Goal: Check status: Check status

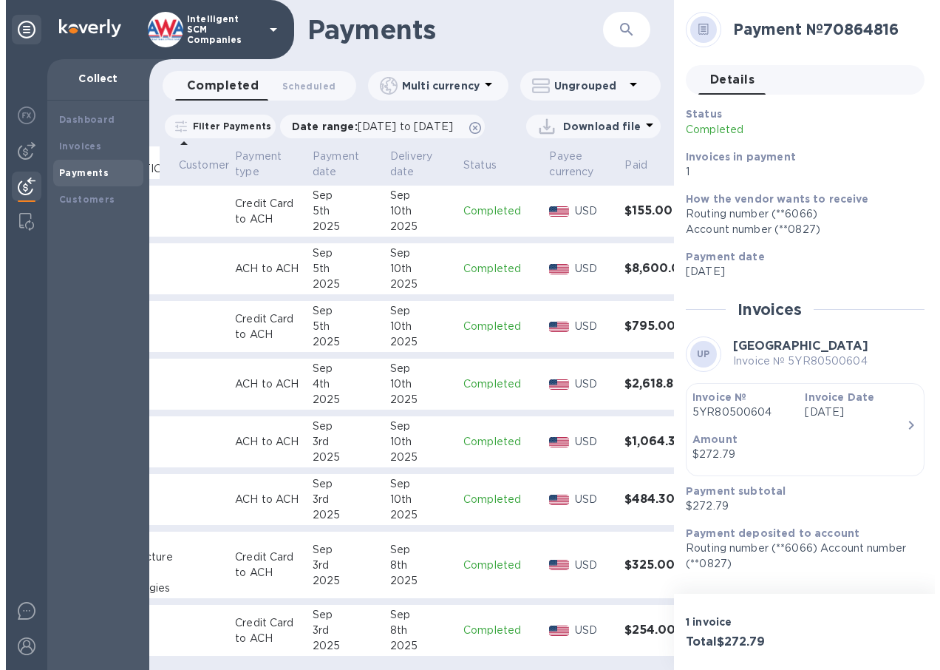
scroll to position [815, 154]
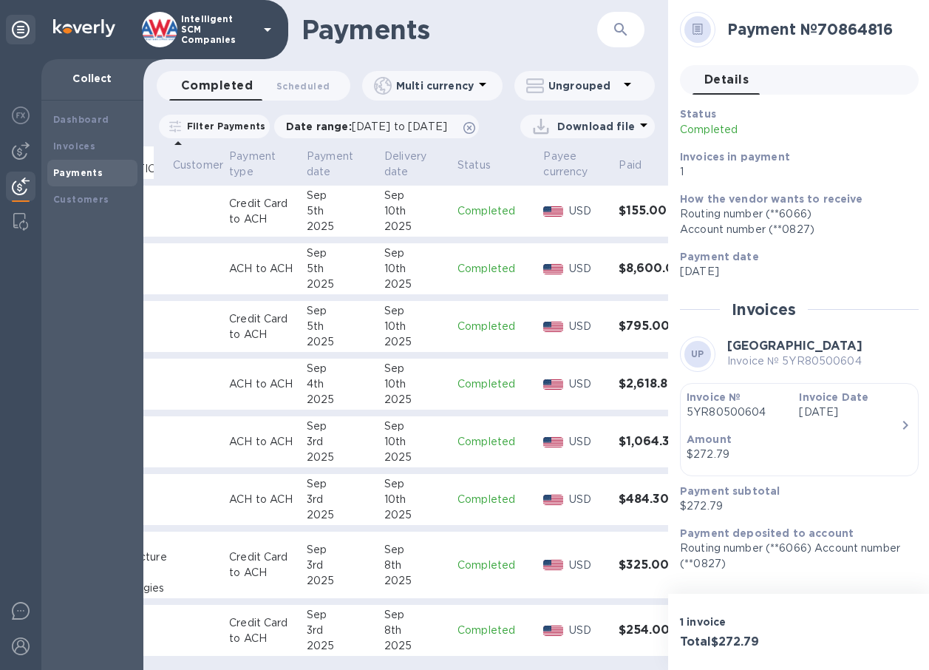
click at [320, 557] on div "3rd" at bounding box center [340, 565] width 66 height 16
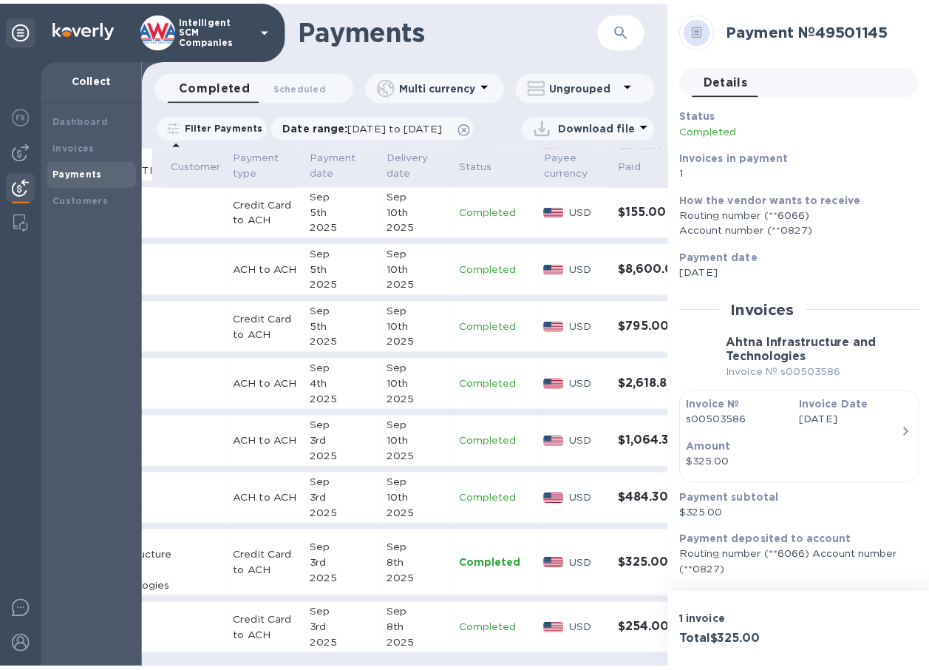
scroll to position [815, 146]
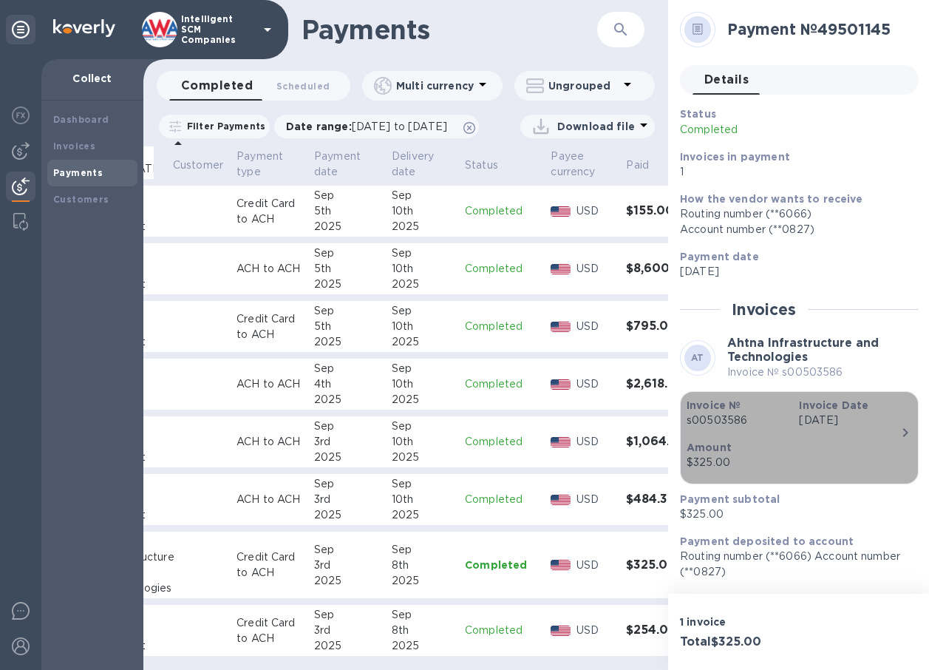
click at [729, 418] on p "s00503586" at bounding box center [737, 420] width 101 height 16
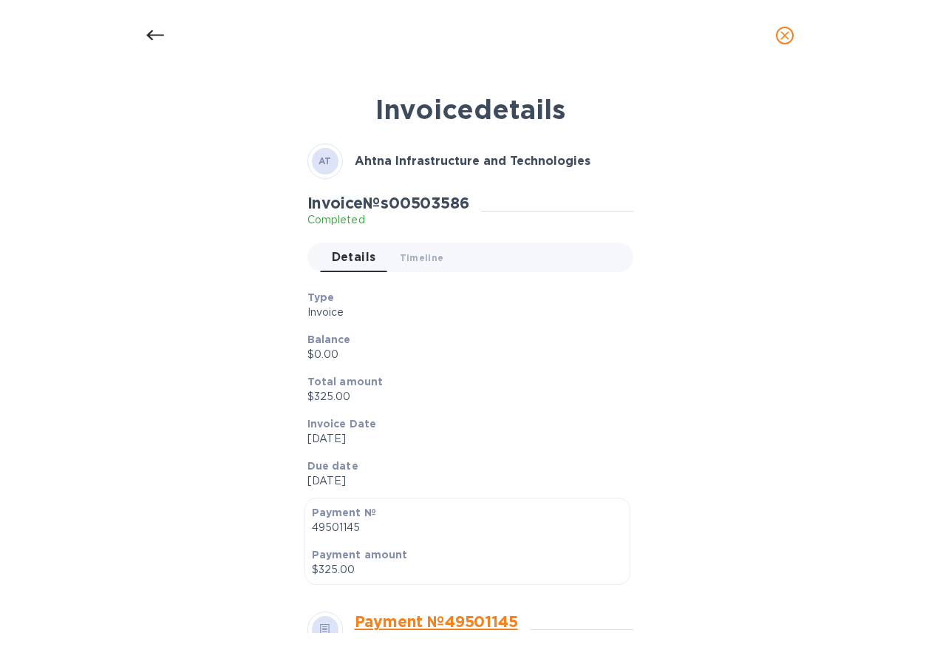
click at [423, 199] on h2 "Invoice № s00503586" at bounding box center [388, 203] width 162 height 18
copy h2 "s00503586"
click at [156, 34] on icon at bounding box center [155, 36] width 18 height 18
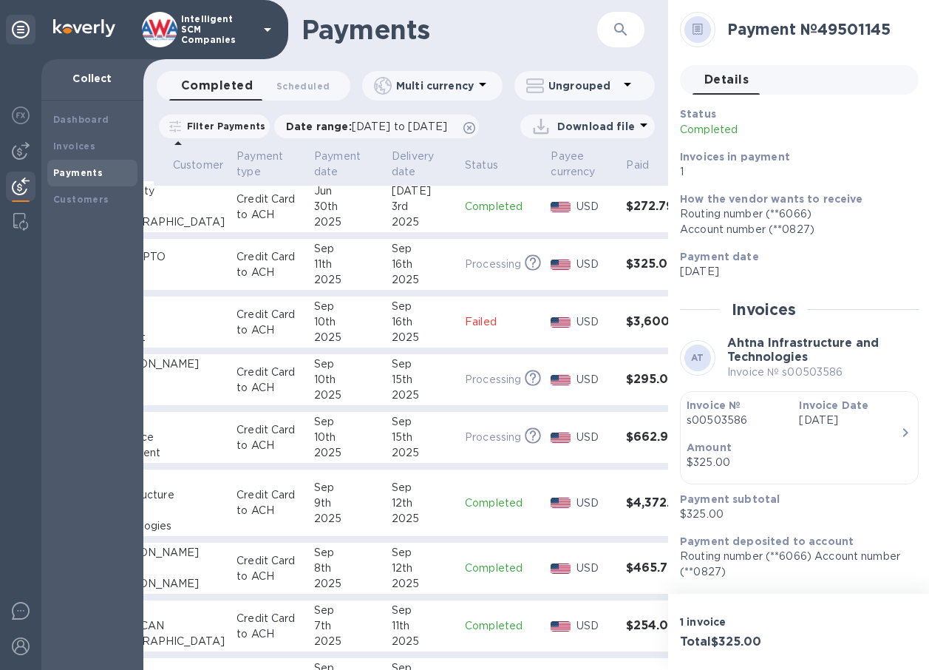
scroll to position [0, 146]
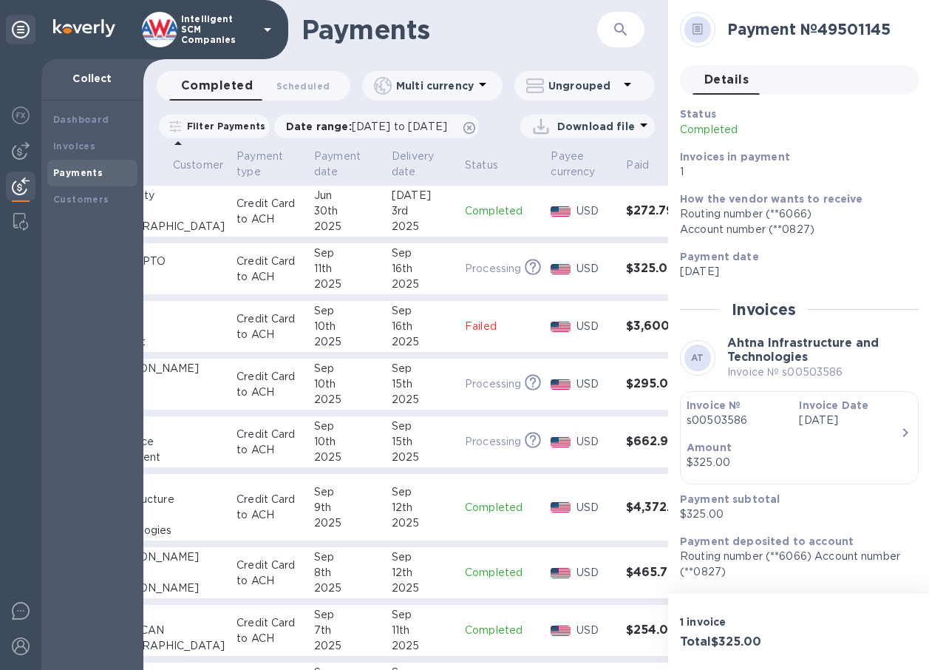
click at [465, 334] on p "Failed" at bounding box center [502, 327] width 74 height 16
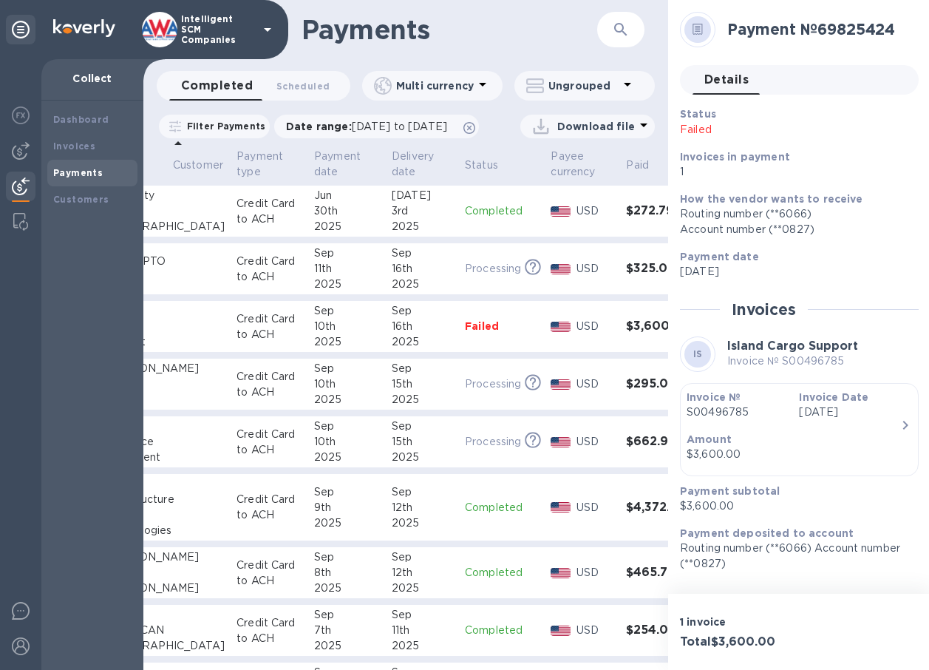
click at [792, 356] on p "Invoice № S00496785" at bounding box center [792, 361] width 131 height 16
click at [792, 357] on p "Invoice № S00496785" at bounding box center [792, 361] width 131 height 16
copy p "S00496785"
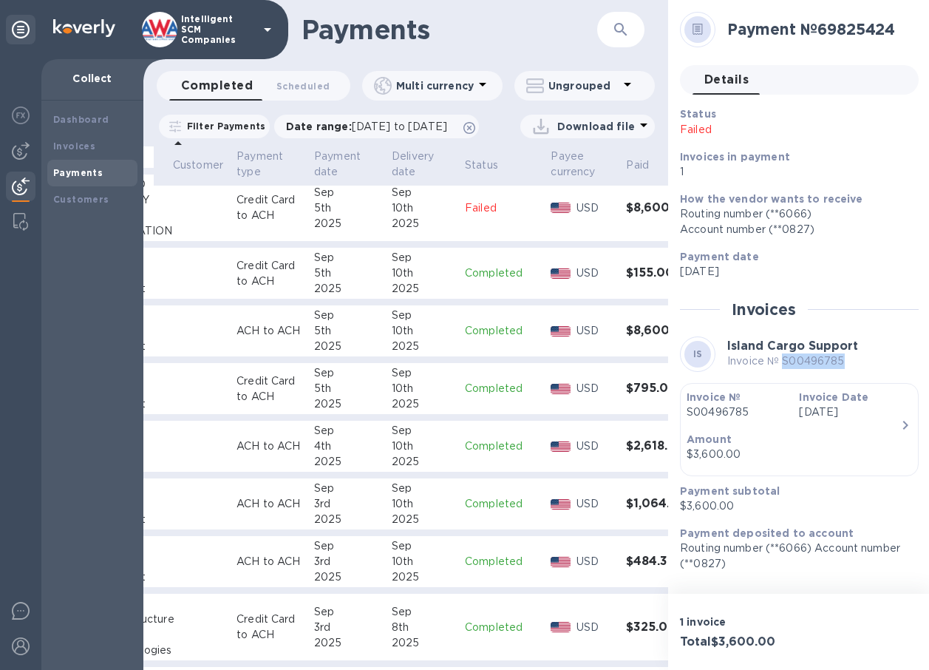
scroll to position [739, 146]
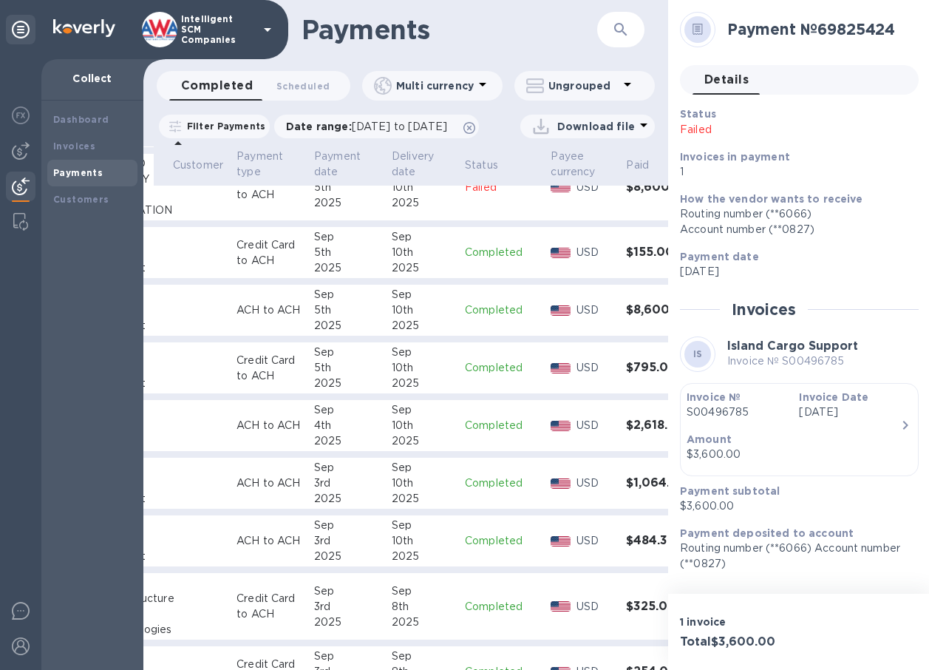
click at [392, 318] on div "10th" at bounding box center [422, 310] width 61 height 16
click at [803, 361] on p "Invoice № S00502766" at bounding box center [792, 361] width 131 height 16
copy p "S00502766"
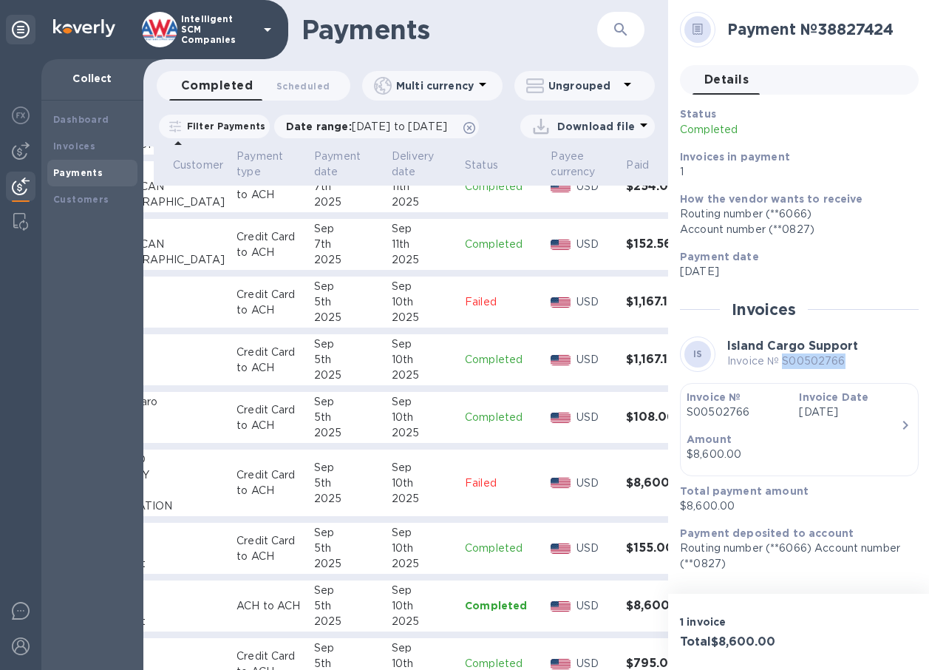
scroll to position [517, 146]
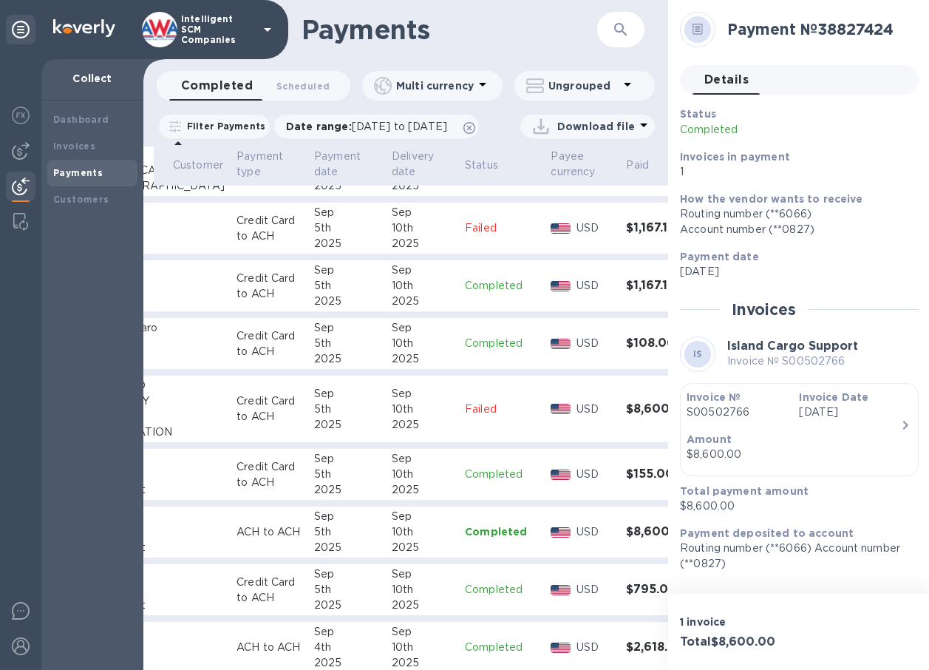
click at [392, 417] on div "10th" at bounding box center [422, 409] width 61 height 16
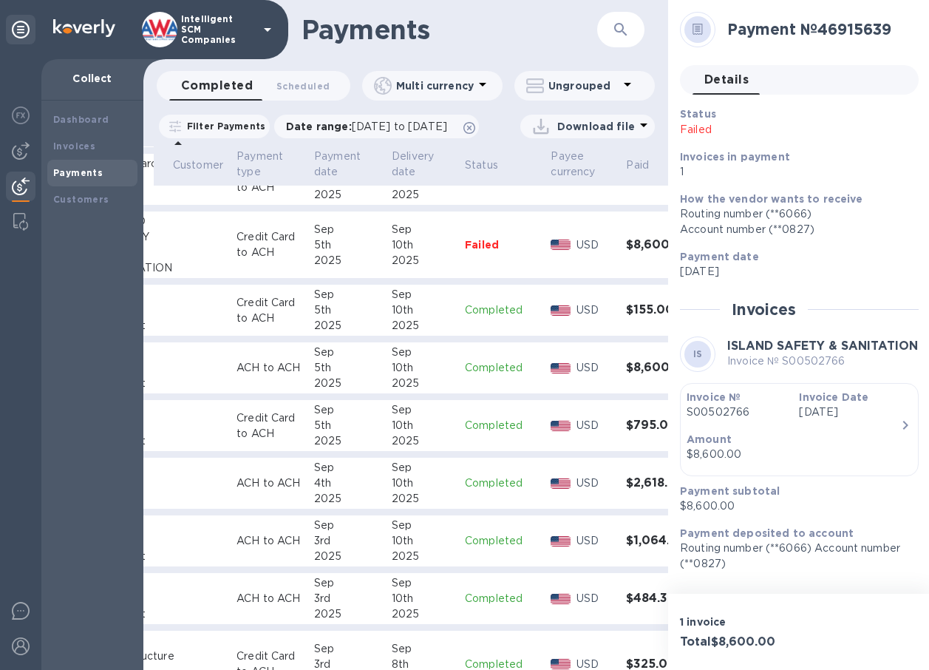
scroll to position [593, 146]
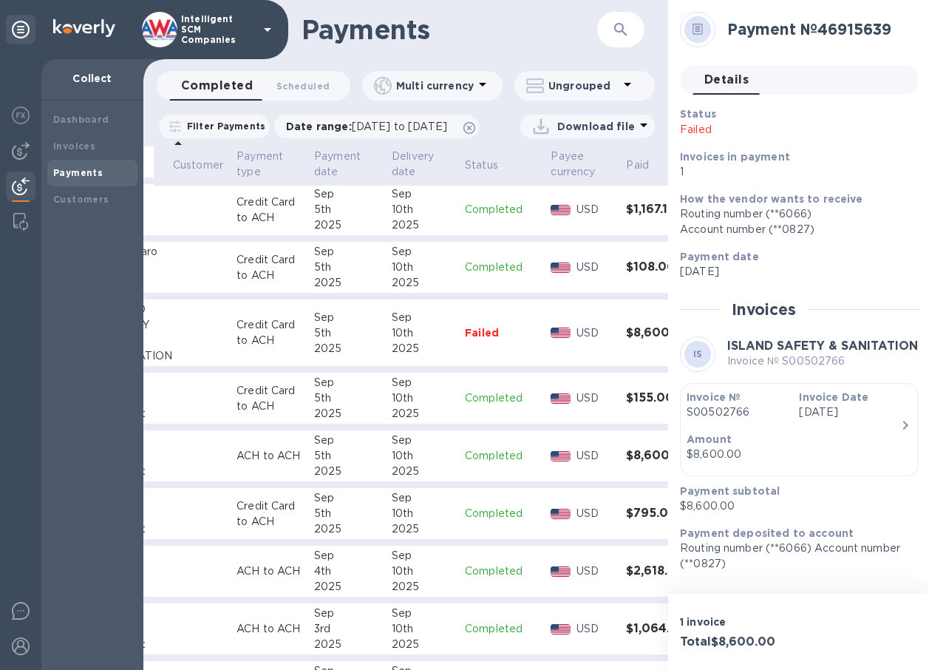
click at [465, 340] on p "Failed" at bounding box center [502, 332] width 74 height 15
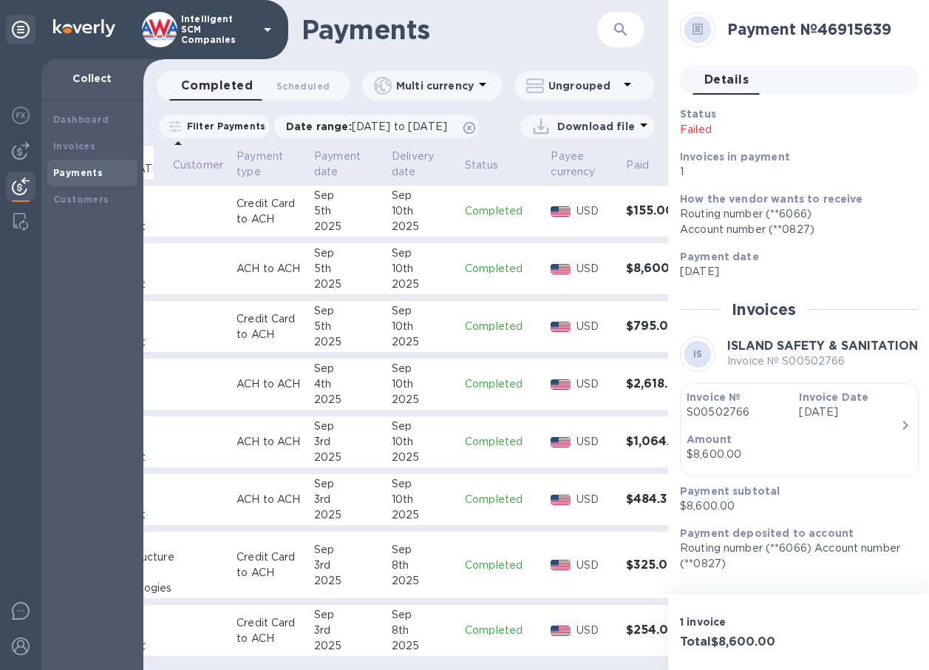
scroll to position [11, 0]
click at [465, 261] on p "Completed" at bounding box center [502, 269] width 74 height 16
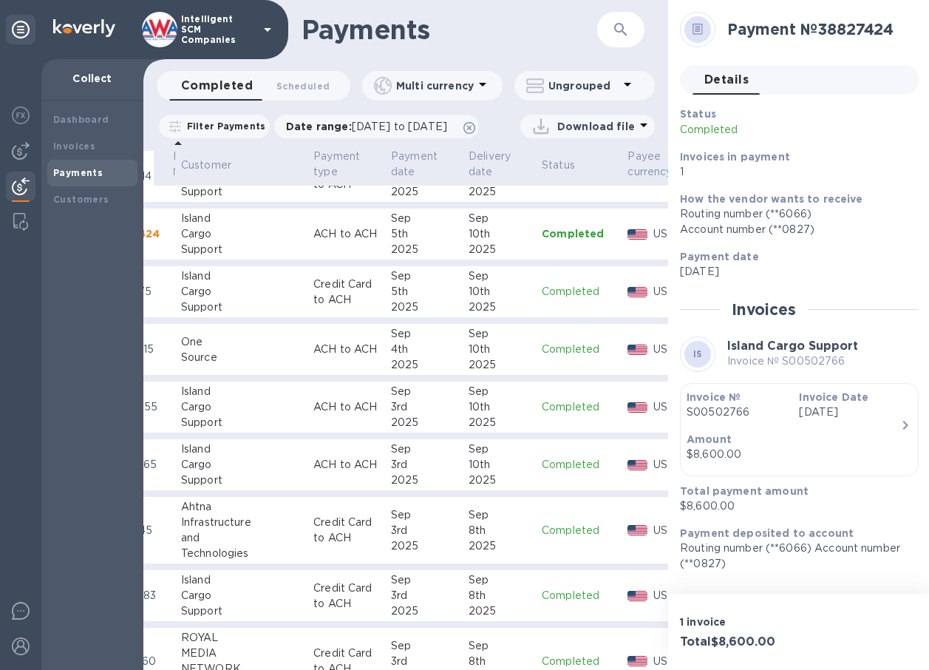
scroll to position [815, 49]
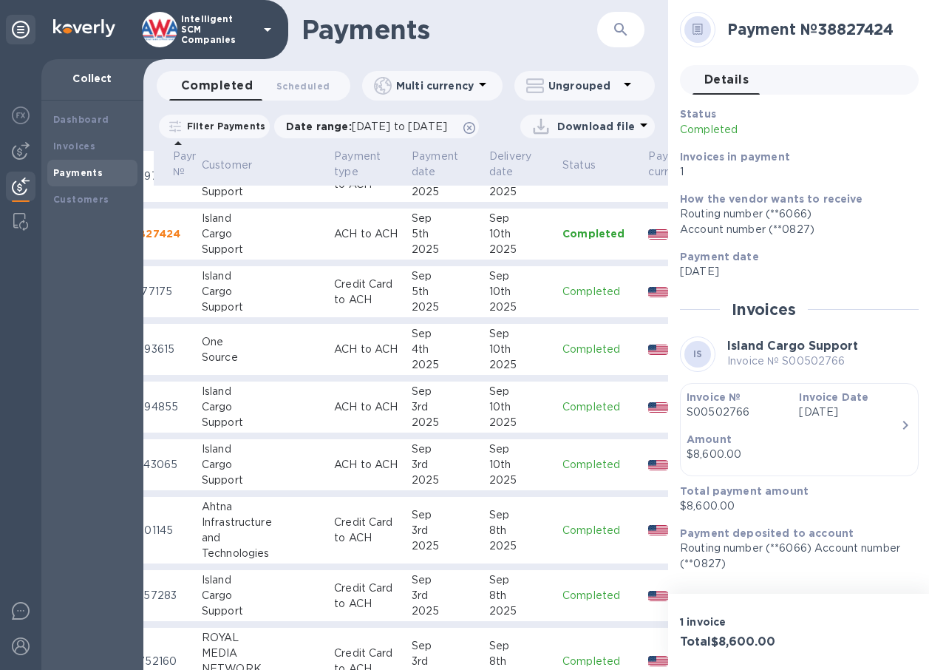
click at [227, 616] on div "Support" at bounding box center [262, 611] width 120 height 16
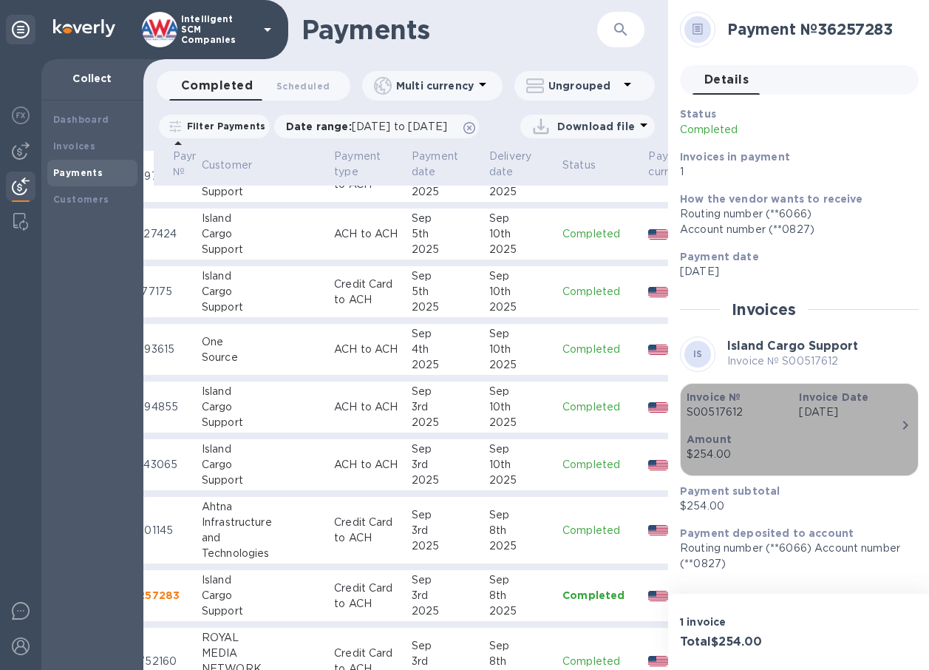
click at [735, 410] on p "S00517612" at bounding box center [737, 412] width 101 height 16
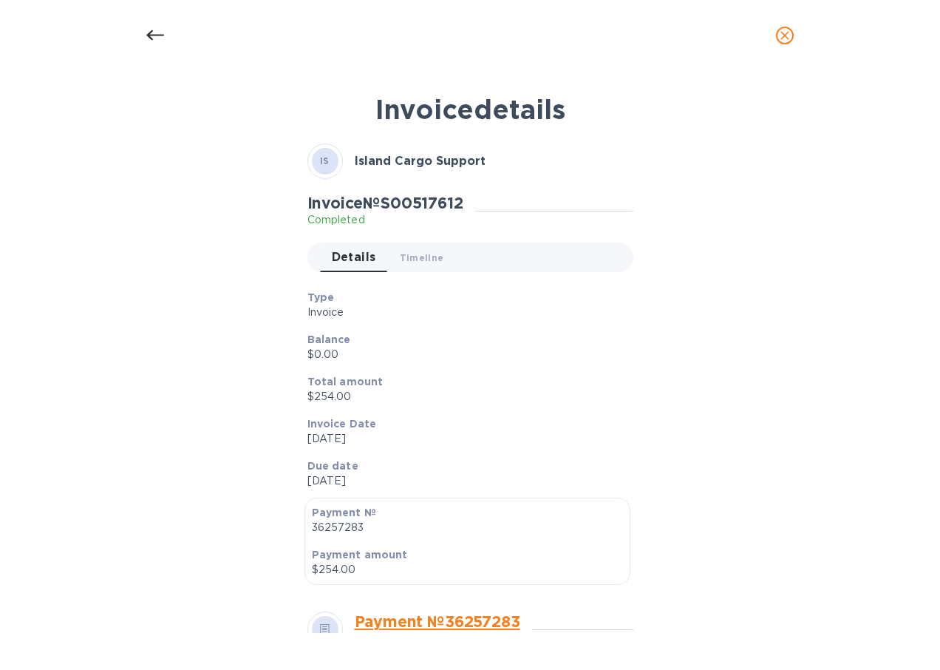
click at [423, 203] on h2 "Invoice № S00517612" at bounding box center [385, 203] width 156 height 18
copy h2 "S00517612"
click at [783, 39] on icon "close" at bounding box center [784, 35] width 15 height 15
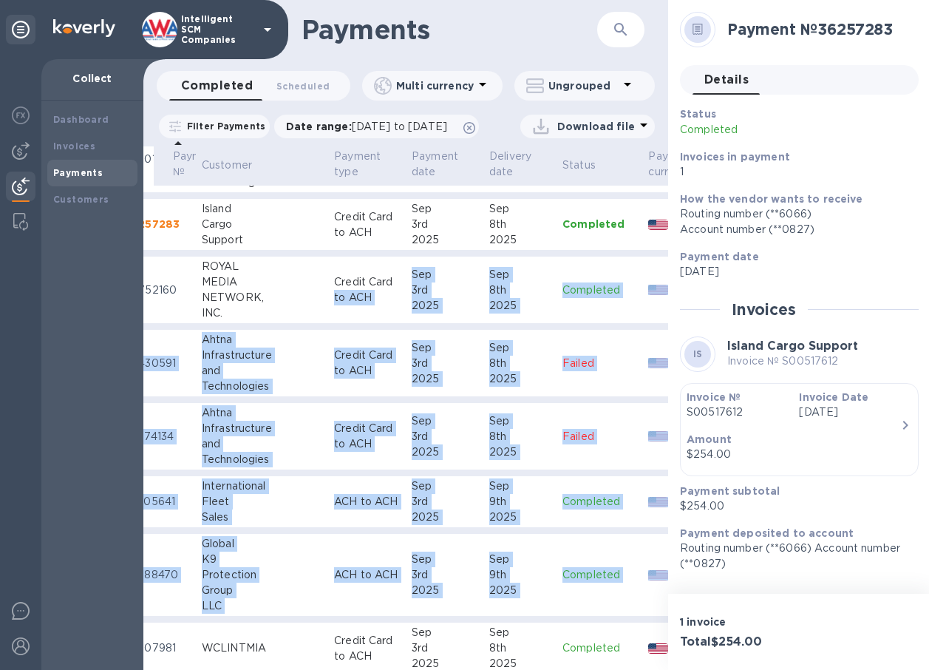
drag, startPoint x: 350, startPoint y: 658, endPoint x: 395, endPoint y: 655, distance: 45.2
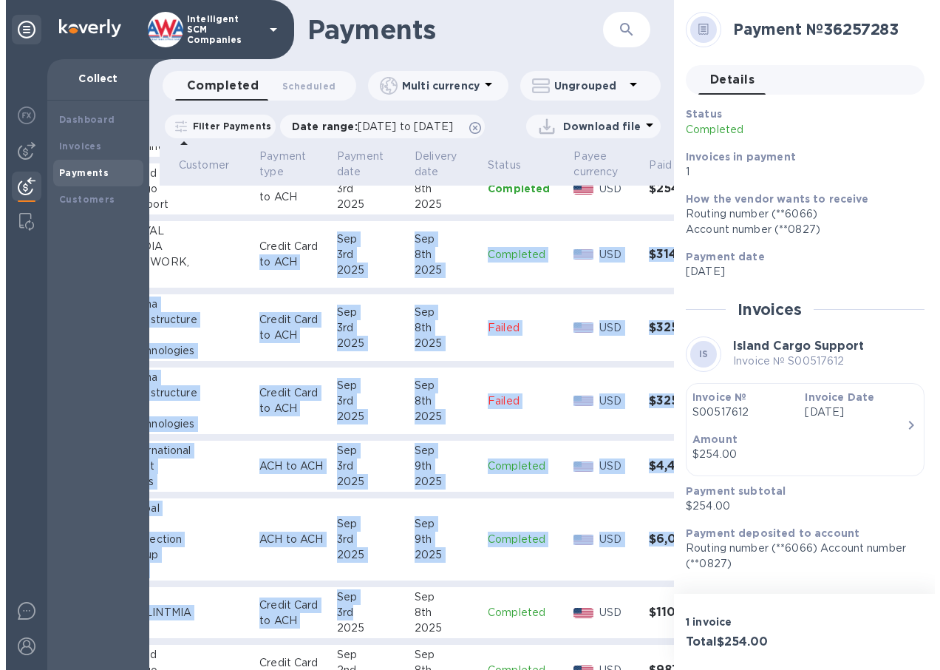
scroll to position [1222, 155]
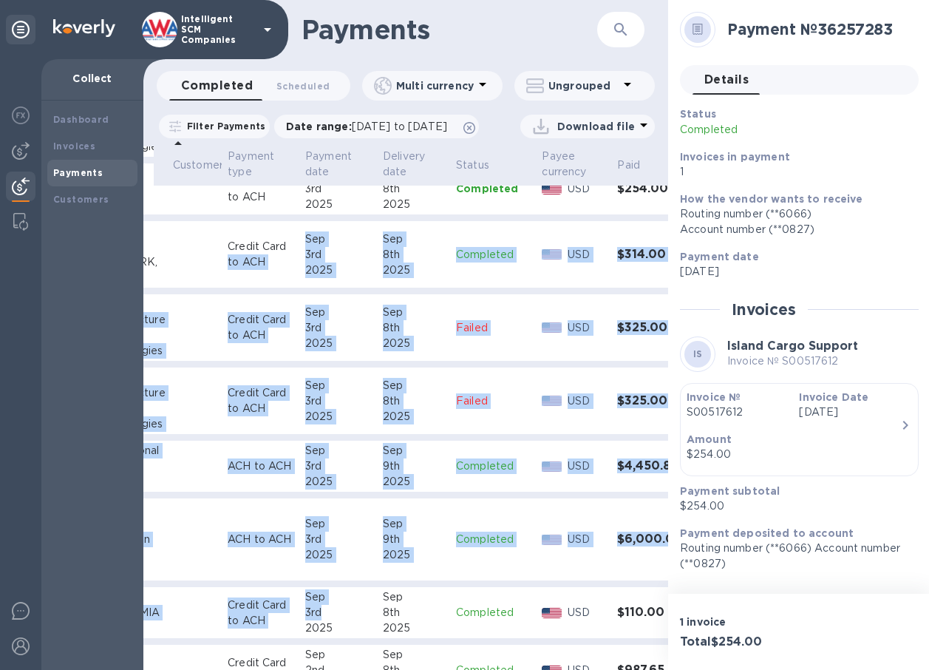
click at [689, 435] on td at bounding box center [701, 400] width 24 height 67
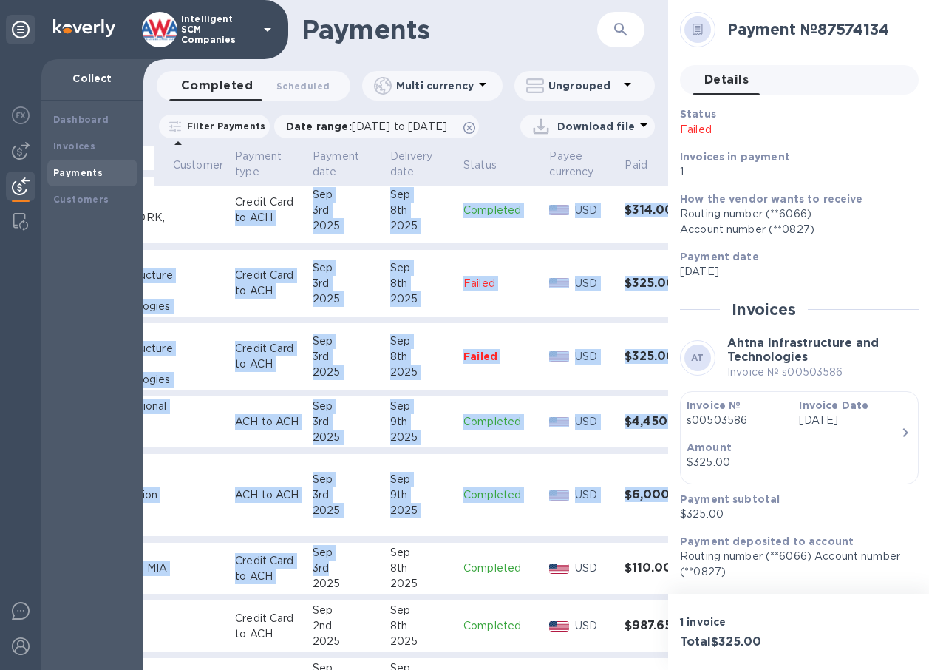
scroll to position [1330, 148]
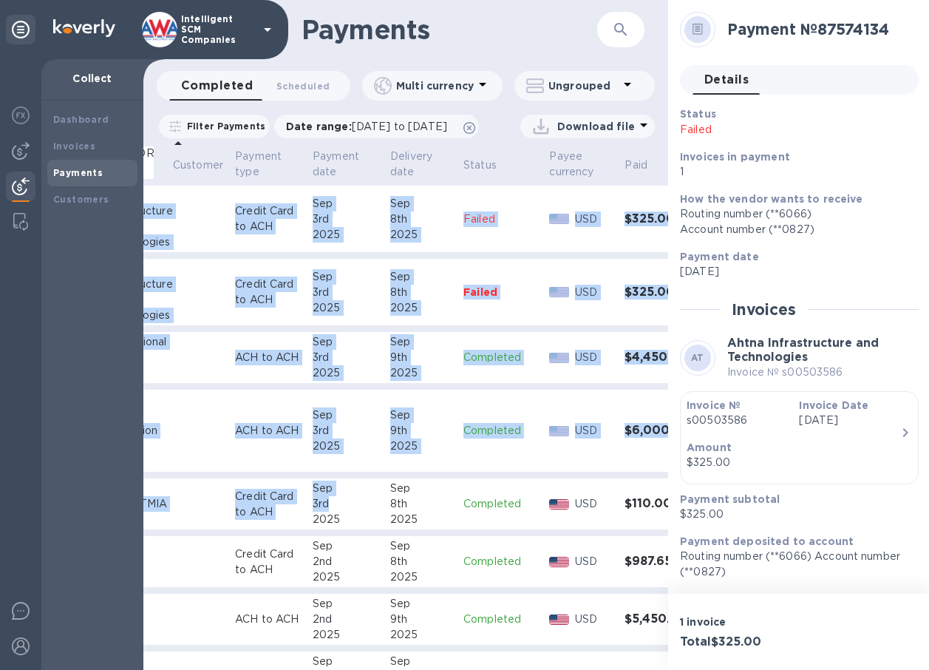
click at [633, 326] on td "$325.00" at bounding box center [658, 292] width 78 height 67
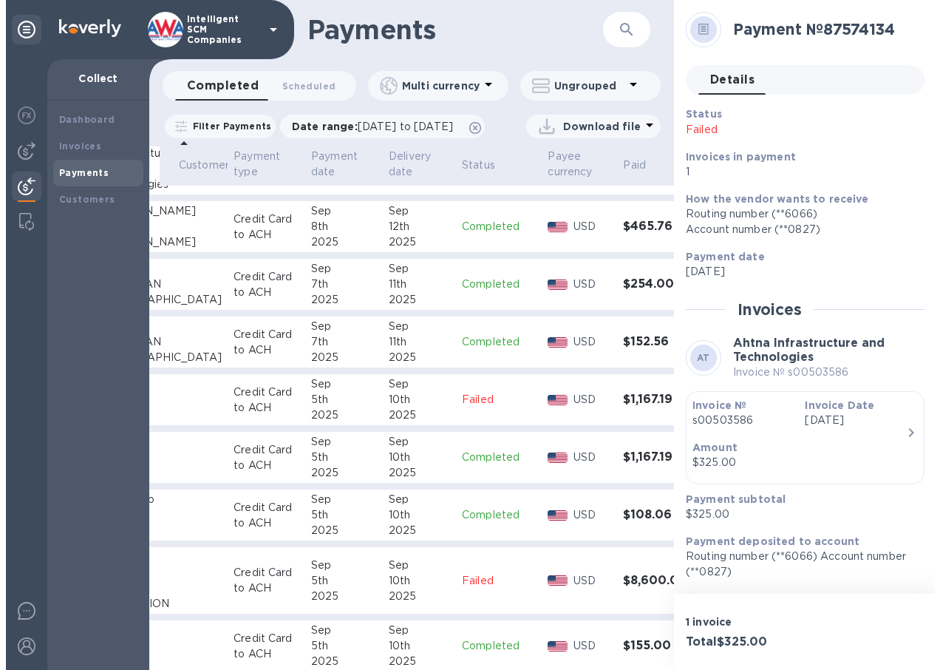
scroll to position [370, 155]
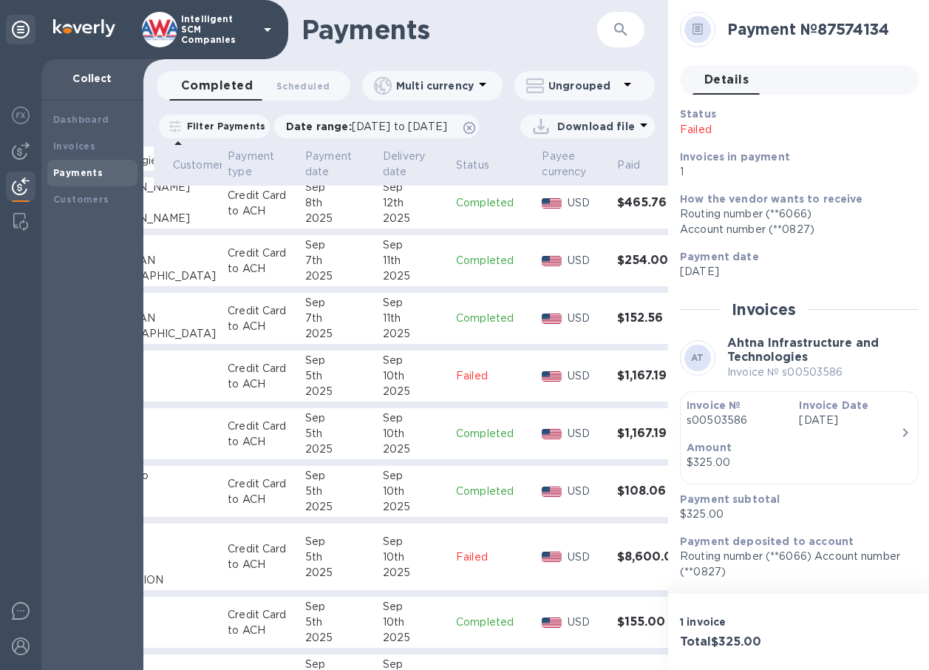
click at [377, 344] on td "[DATE]" at bounding box center [413, 319] width 73 height 52
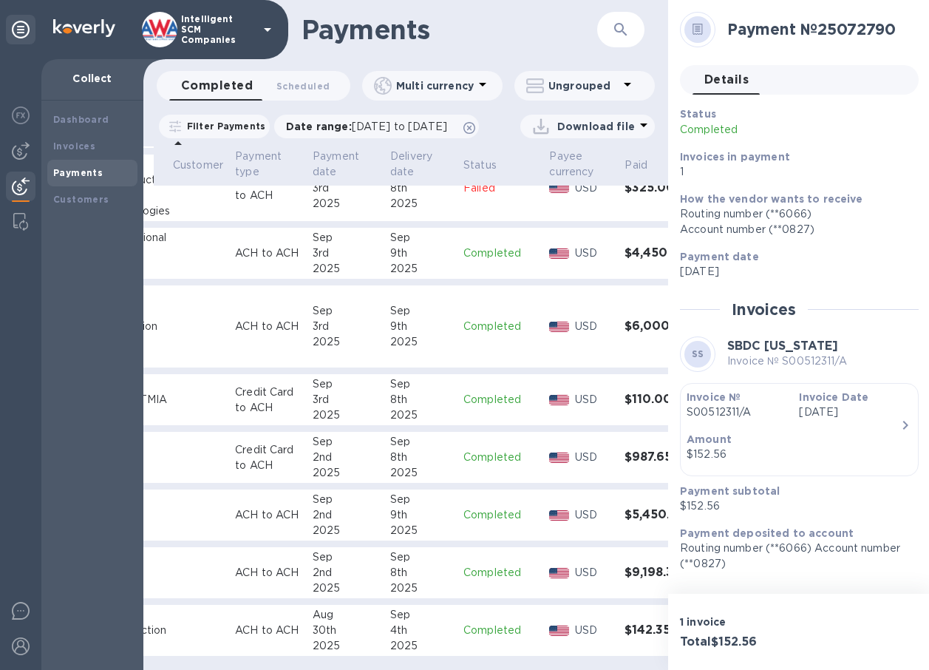
scroll to position [11, 0]
